Goal: Information Seeking & Learning: Learn about a topic

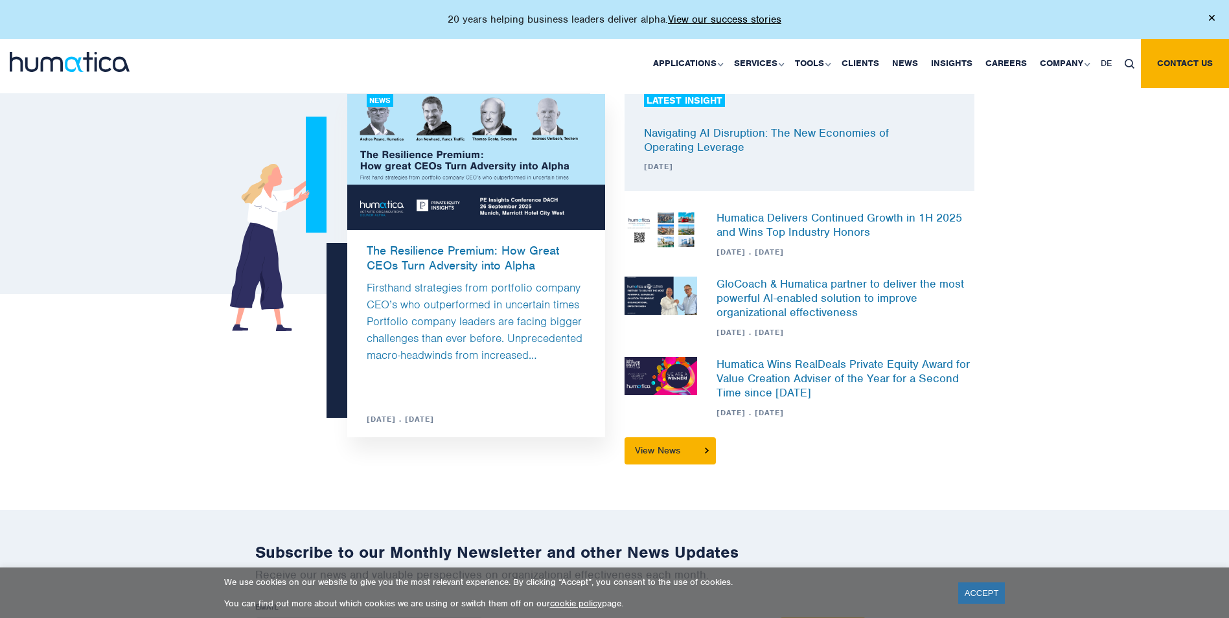
scroll to position [3693, 0]
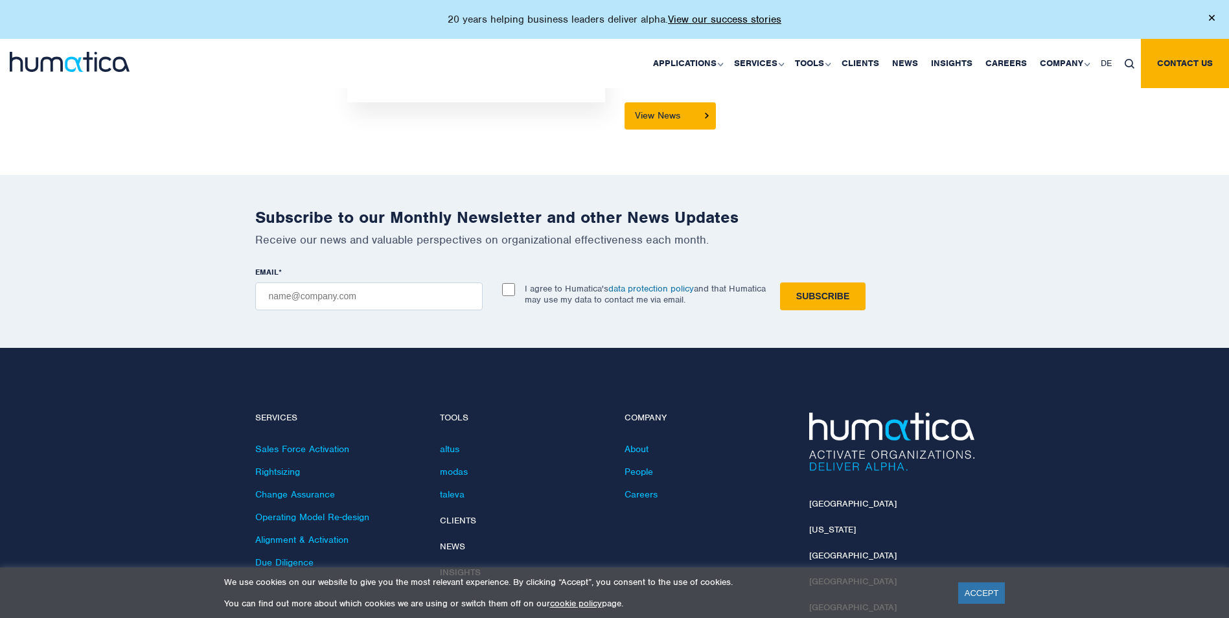
click at [1125, 64] on img at bounding box center [1130, 64] width 10 height 10
click at [1116, 115] on input "text" at bounding box center [1148, 111] width 149 height 34
type input "esg"
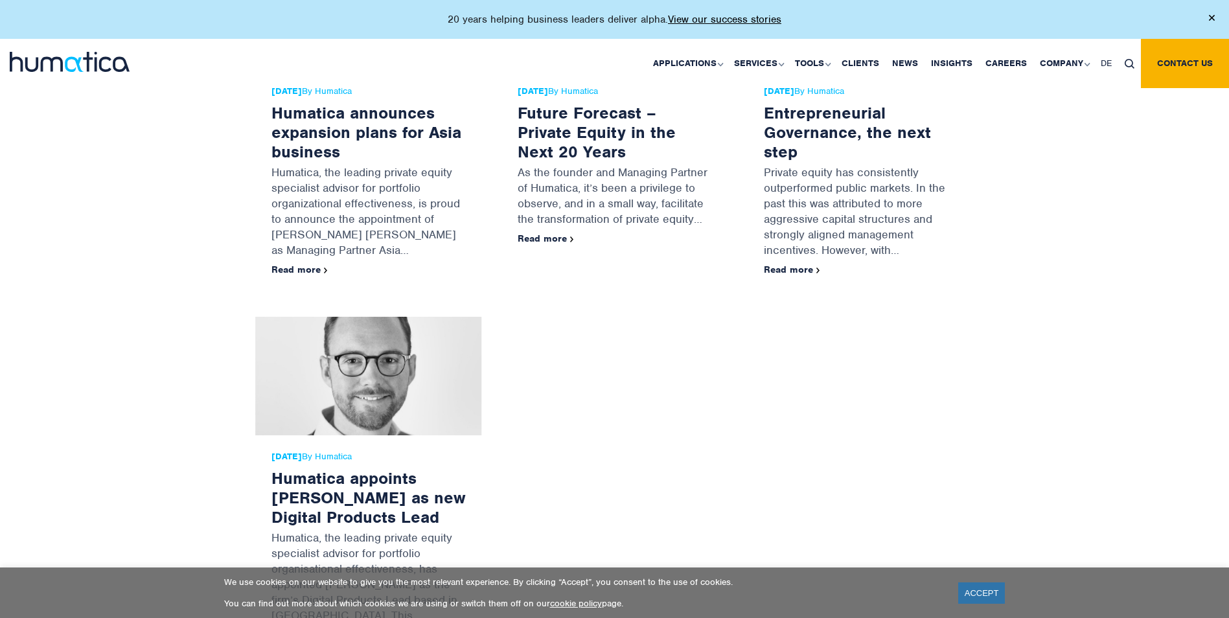
scroll to position [1101, 0]
